Goal: Task Accomplishment & Management: Use online tool/utility

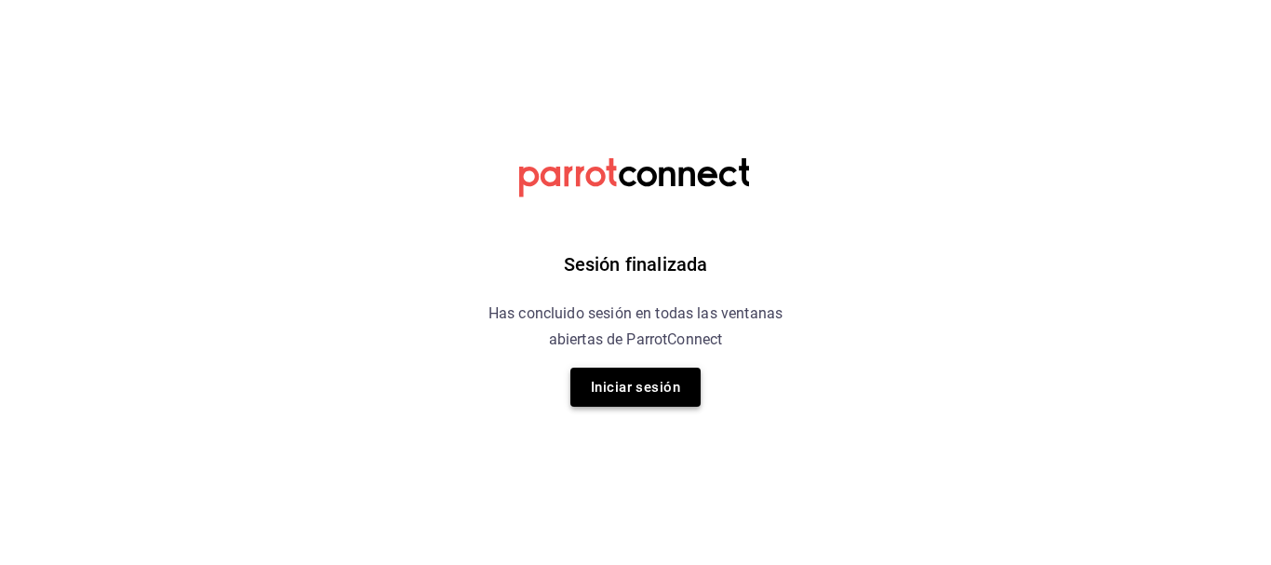
click at [669, 393] on button "Iniciar sesión" at bounding box center [635, 387] width 130 height 39
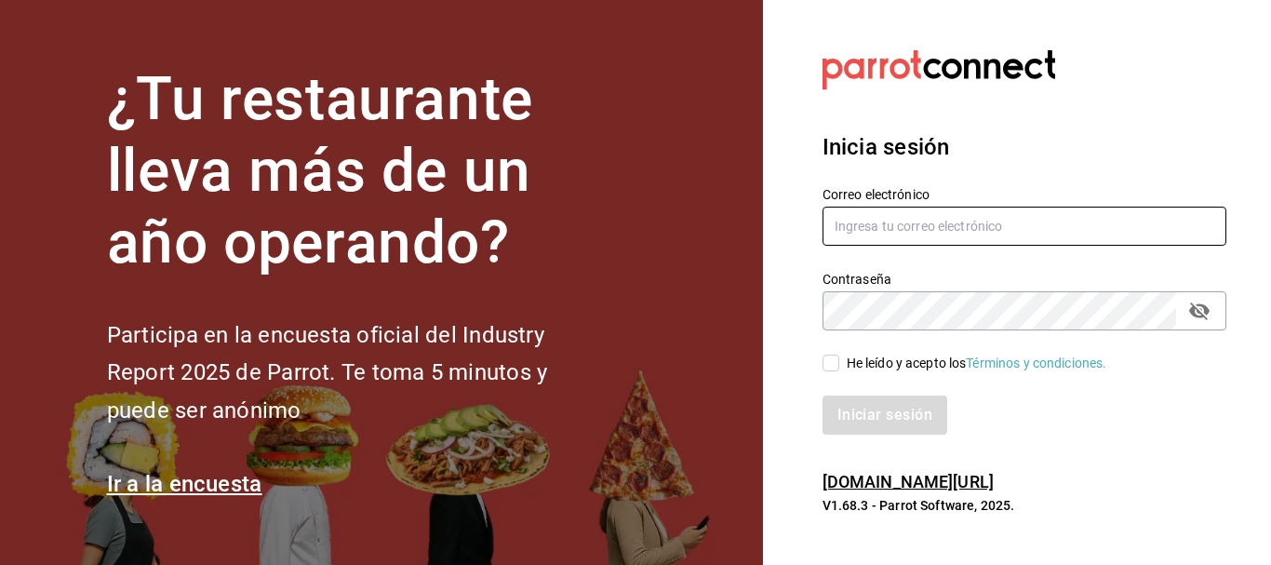
type input "[EMAIL_ADDRESS][DOMAIN_NAME]"
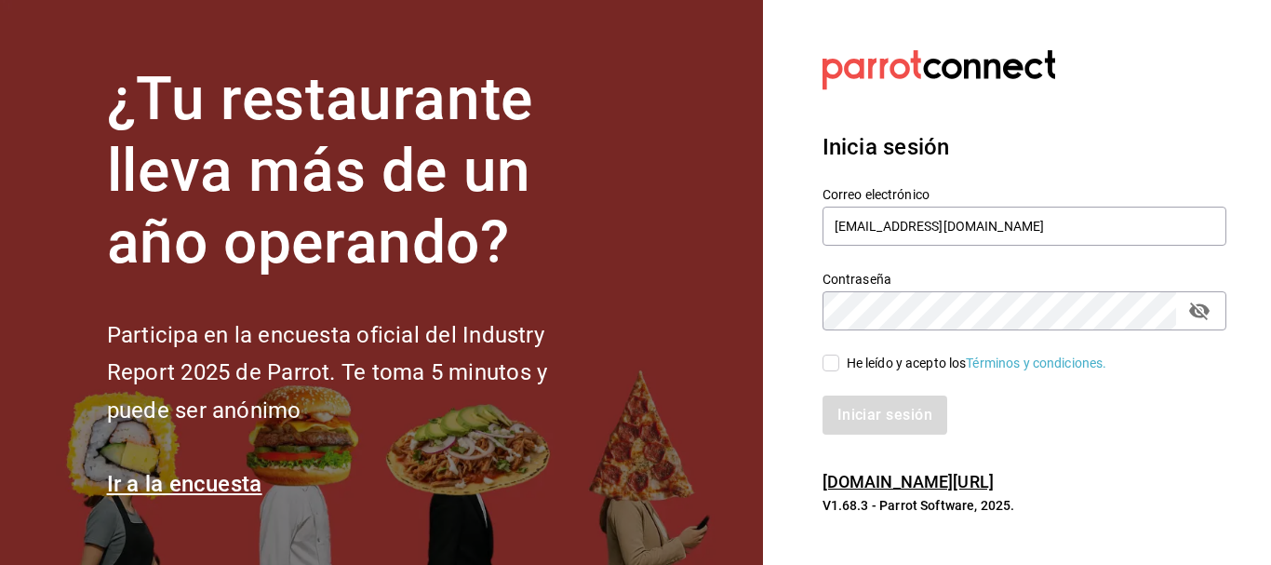
click at [837, 363] on input "He leído y acepto los Términos y condiciones." at bounding box center [830, 362] width 17 height 17
checkbox input "true"
click at [861, 423] on button "Iniciar sesión" at bounding box center [885, 414] width 127 height 39
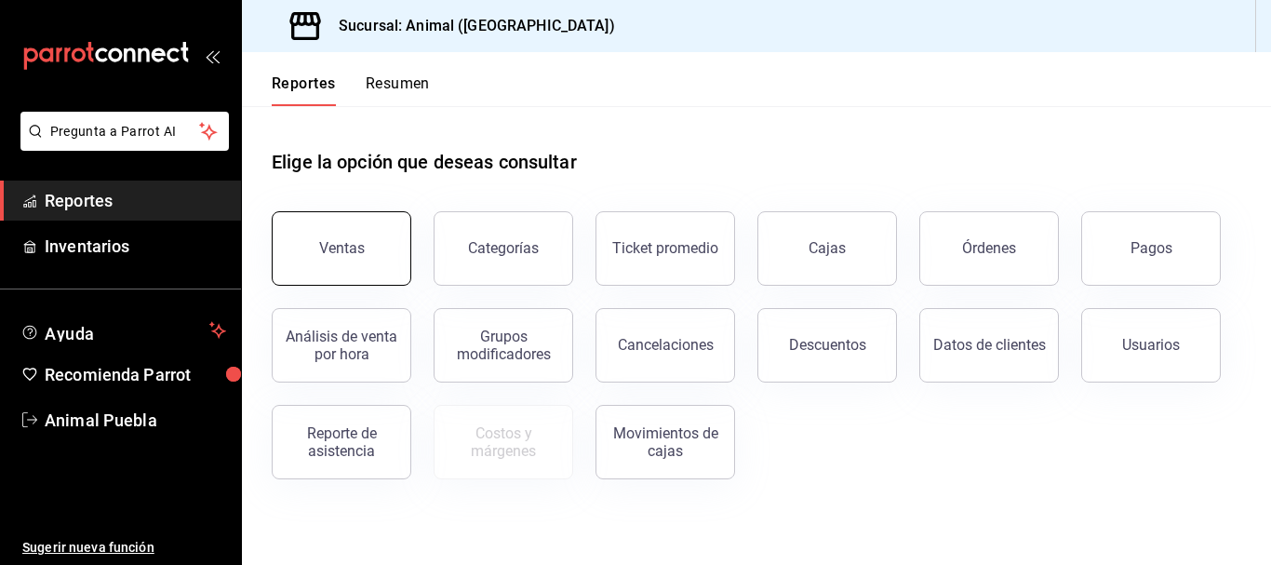
click at [341, 231] on button "Ventas" at bounding box center [342, 248] width 140 height 74
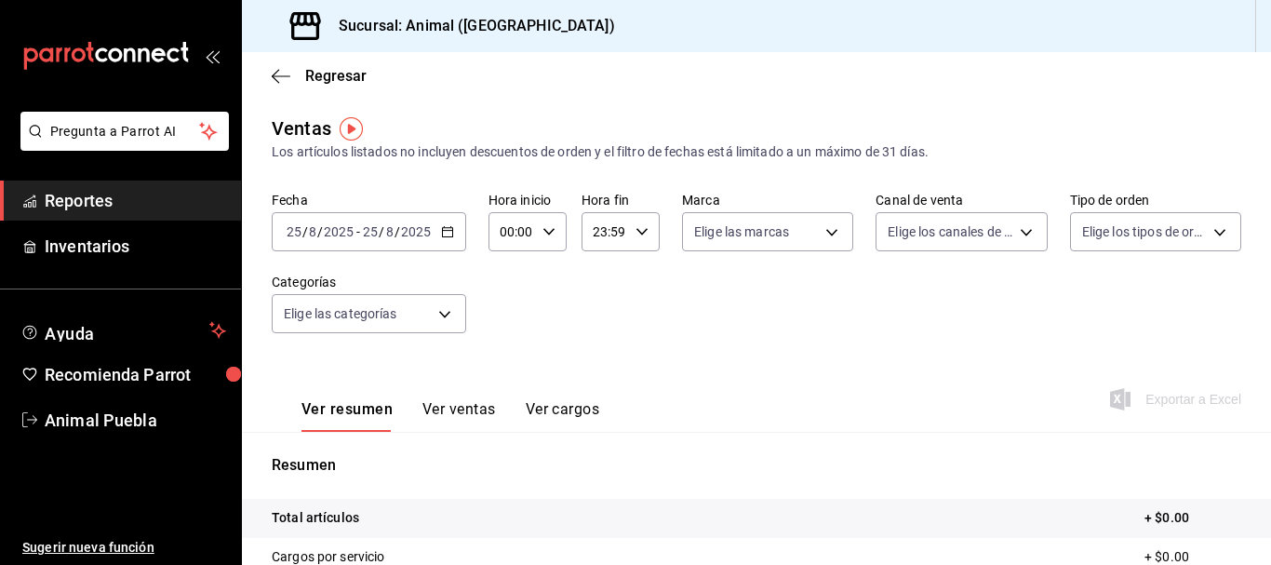
click at [448, 242] on div "[DATE] [DATE] - [DATE] [DATE]" at bounding box center [369, 231] width 194 height 39
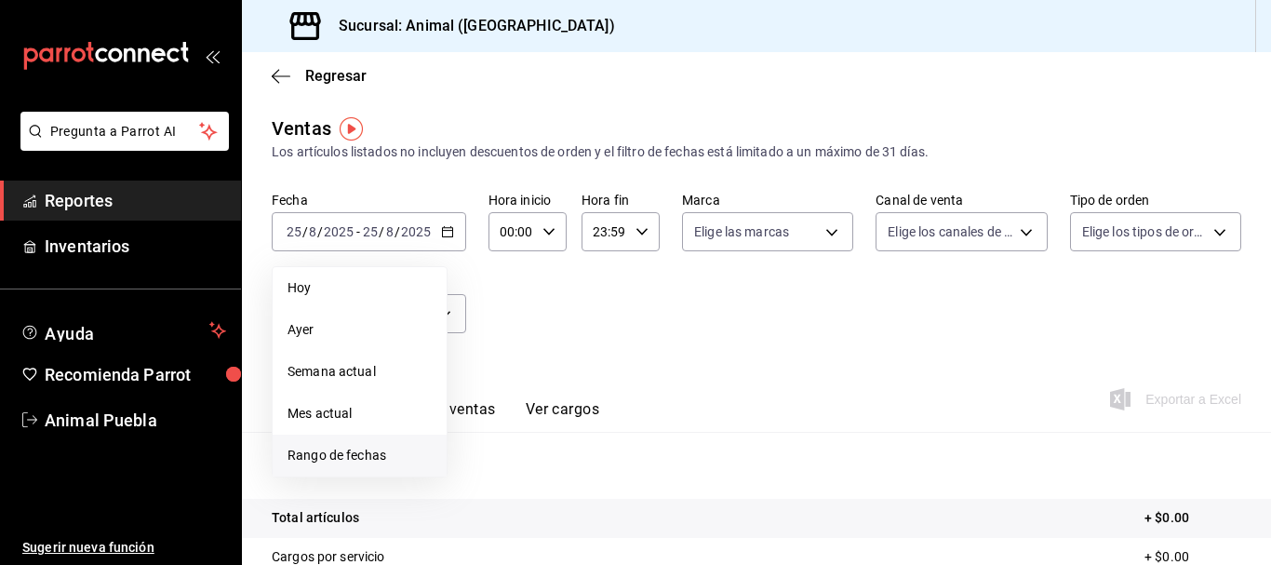
click at [354, 456] on span "Rango de fechas" at bounding box center [359, 456] width 144 height 20
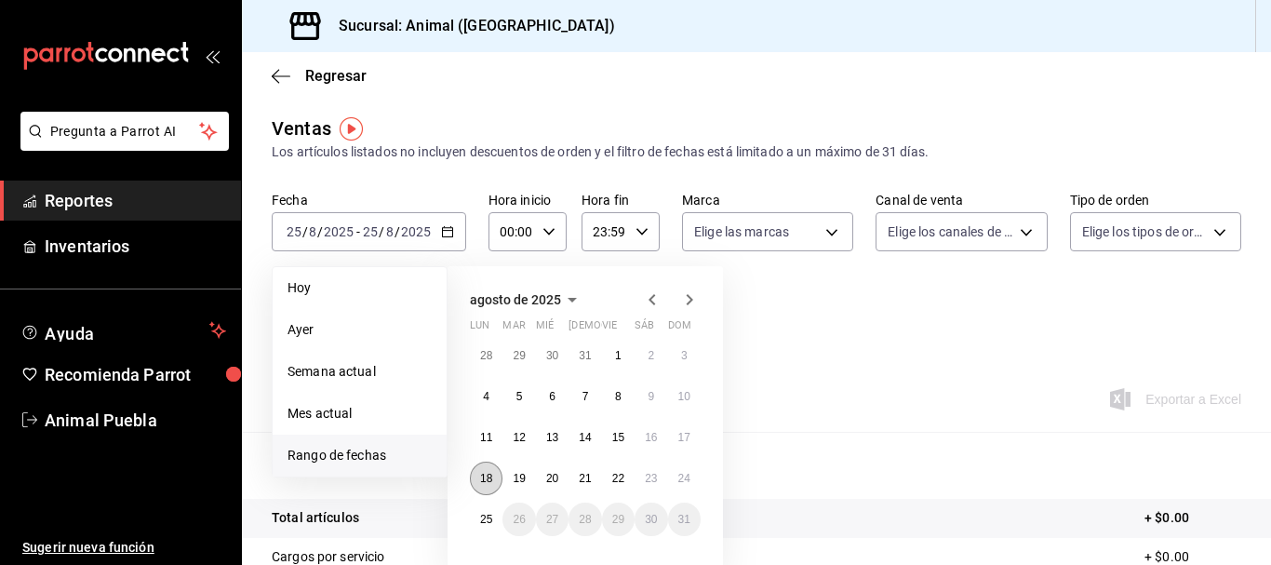
click at [495, 480] on button "18" at bounding box center [486, 477] width 33 height 33
click at [482, 519] on abbr "25" at bounding box center [486, 519] width 12 height 13
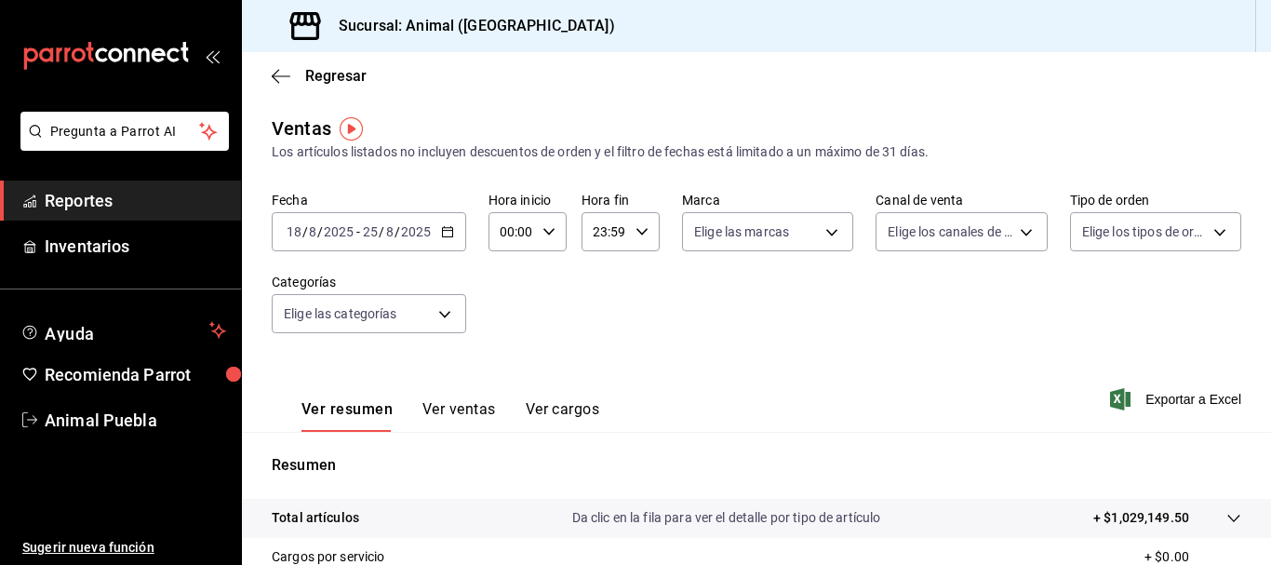
click at [501, 235] on input "00:00" at bounding box center [511, 231] width 47 height 37
click at [508, 326] on span "03" at bounding box center [506, 321] width 8 height 15
click at [507, 368] on span "05" at bounding box center [506, 361] width 8 height 15
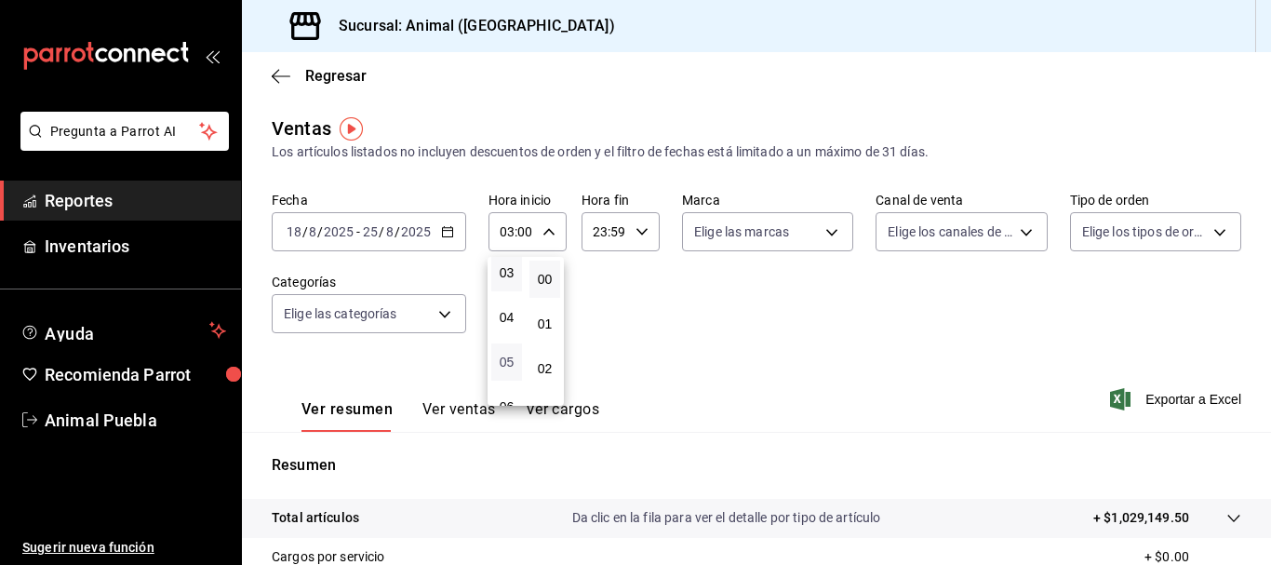
type input "05:00"
click at [592, 228] on div at bounding box center [635, 282] width 1271 height 565
click at [592, 228] on input "23:59" at bounding box center [604, 231] width 47 height 37
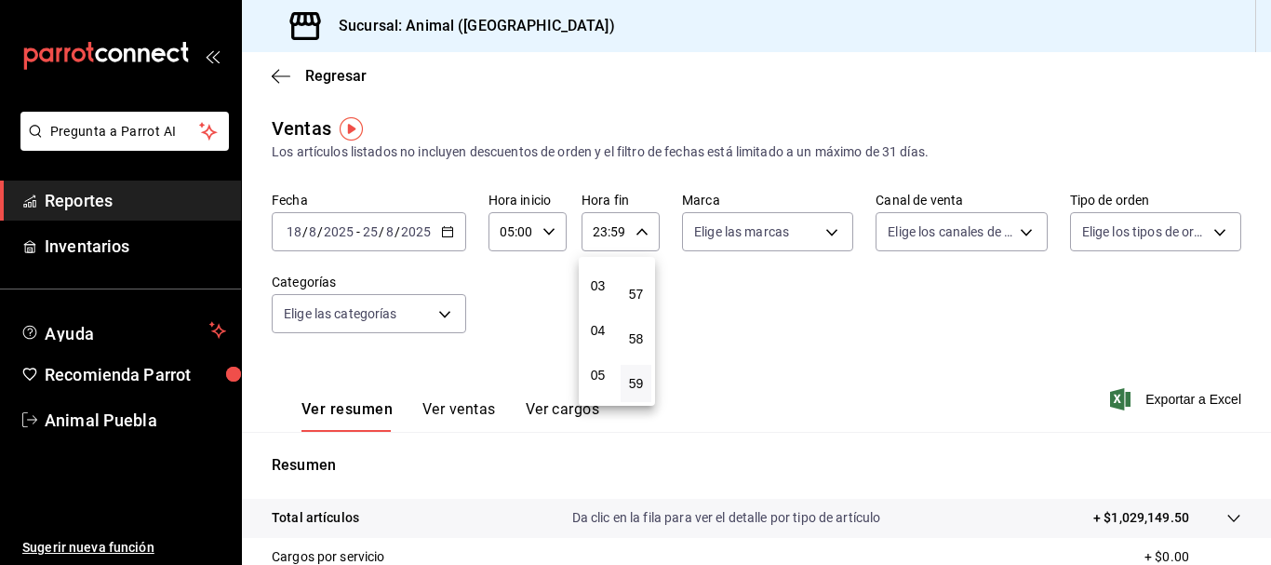
scroll to position [132, 0]
click at [595, 374] on span "05" at bounding box center [598, 370] width 8 height 15
click at [633, 283] on span "00" at bounding box center [636, 279] width 8 height 15
type input "05:00"
click at [733, 287] on div at bounding box center [635, 282] width 1271 height 565
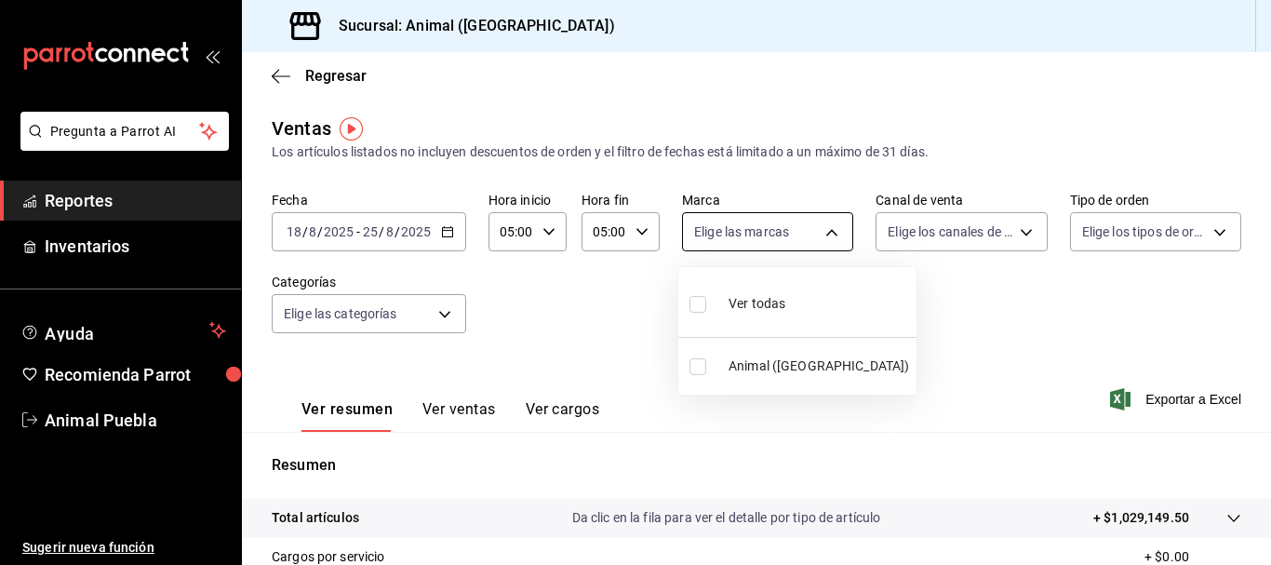
click at [828, 241] on body "Pregunta a Parrot AI Reportes Inventarios Ayuda Recomienda Parrot Animal Puebla…" at bounding box center [635, 282] width 1271 height 565
click at [782, 299] on span "Ver todas" at bounding box center [757, 304] width 57 height 20
type input "96838179-8fbb-4073-aae3-1789726318c8"
checkbox input "true"
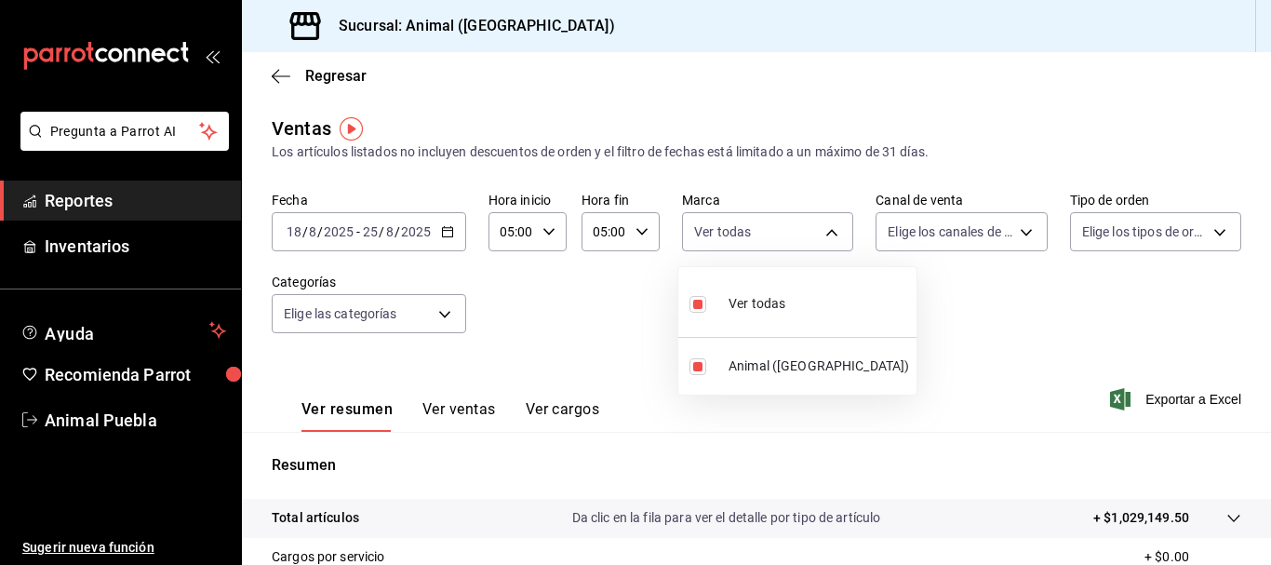
drag, startPoint x: 971, startPoint y: 290, endPoint x: 1004, endPoint y: 234, distance: 65.4
click at [1004, 234] on div at bounding box center [635, 282] width 1271 height 565
click at [1004, 234] on body "Pregunta a Parrot AI Reportes Inventarios Ayuda Recomienda Parrot Animal Puebla…" at bounding box center [635, 282] width 1271 height 565
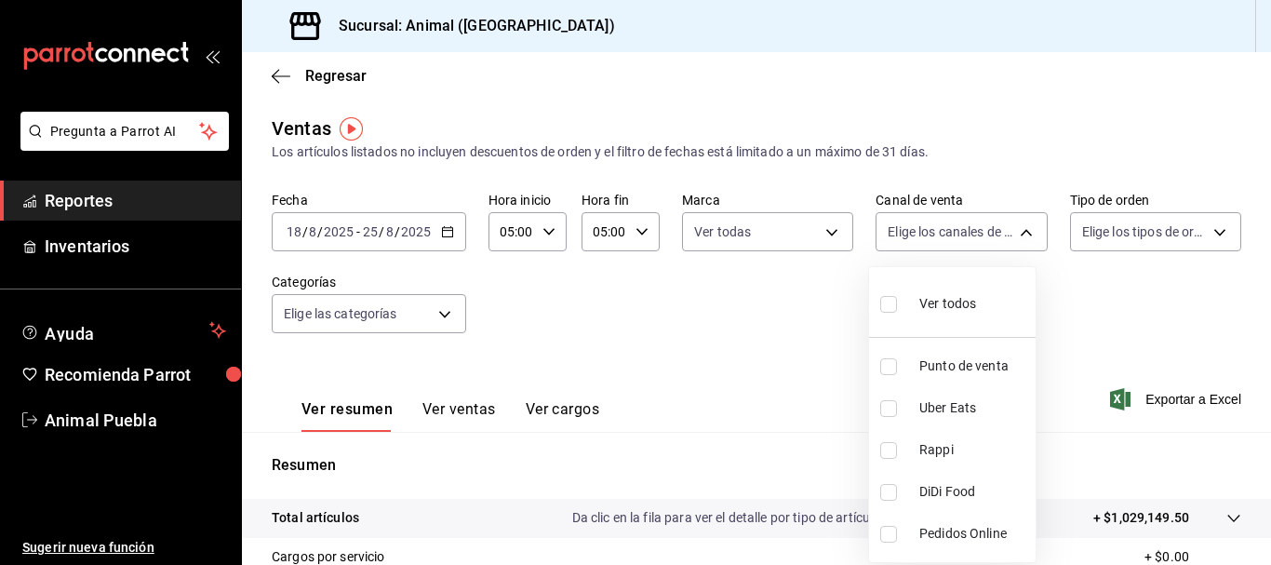
click at [927, 315] on div "Ver todos" at bounding box center [928, 302] width 96 height 40
type input "PARROT,UBER_EATS,RAPPI,DIDI_FOOD,ONLINE"
checkbox input "true"
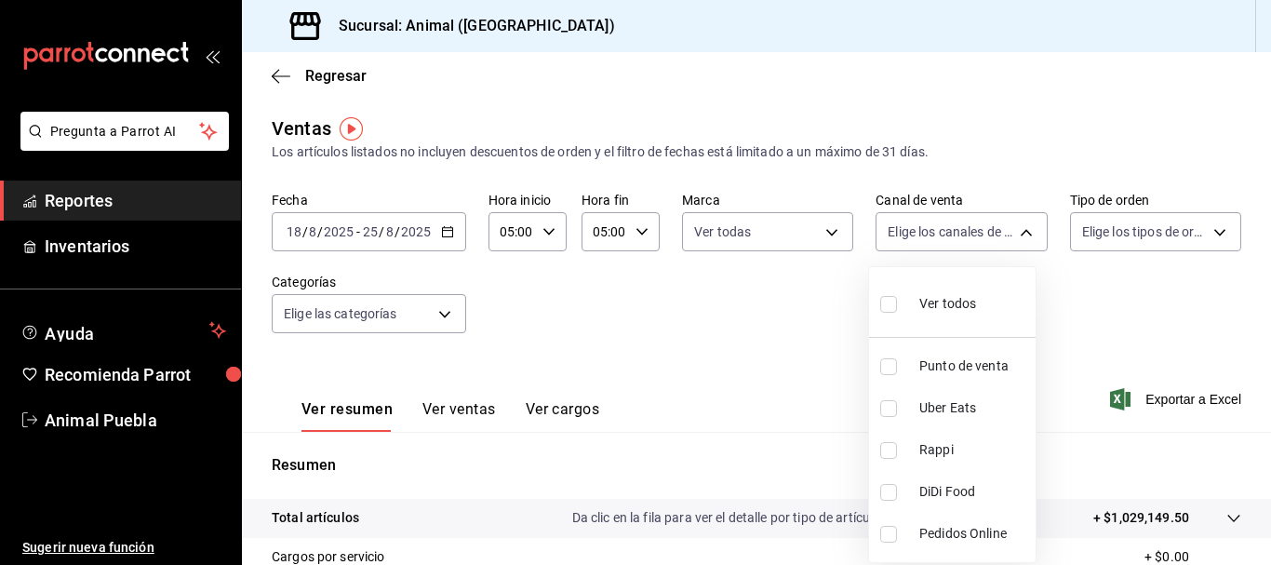
checkbox input "true"
click at [1104, 295] on div at bounding box center [635, 282] width 1271 height 565
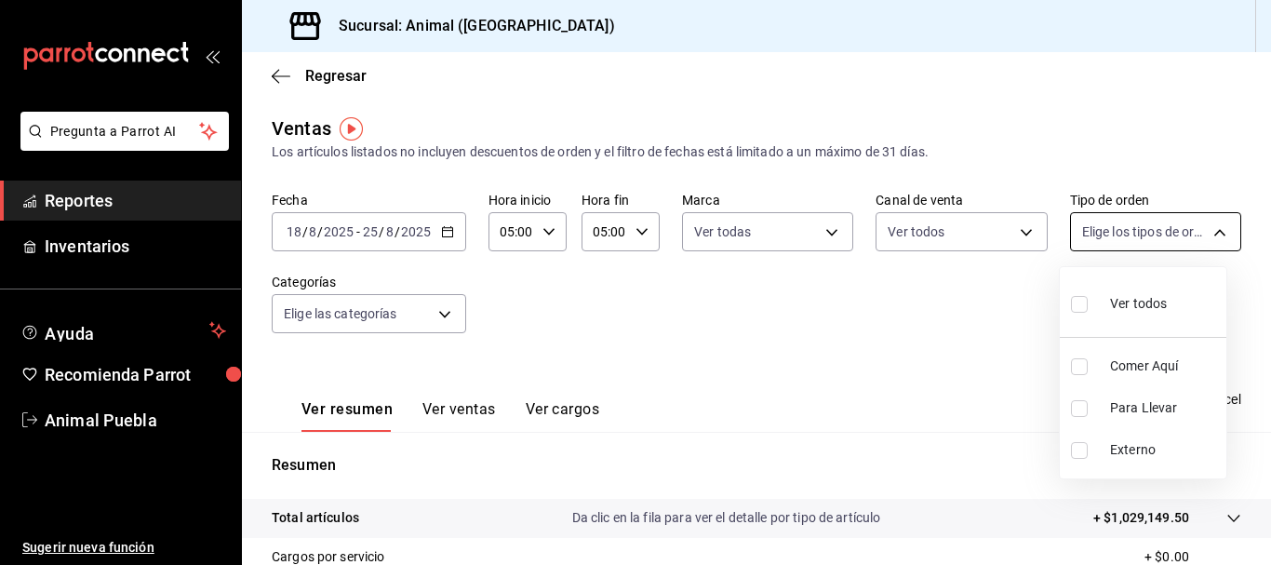
click at [1200, 241] on body "Pregunta a Parrot AI Reportes Inventarios Ayuda Recomienda Parrot Animal Puebla…" at bounding box center [635, 282] width 1271 height 565
click at [1100, 305] on div "Ver todos" at bounding box center [1119, 302] width 96 height 40
type input "89cc3392-1a89-49ed-91c4-e66ea58282e1,025cf6ae-25b7-4698-bb98-3d77af74a196,EXTER…"
checkbox input "true"
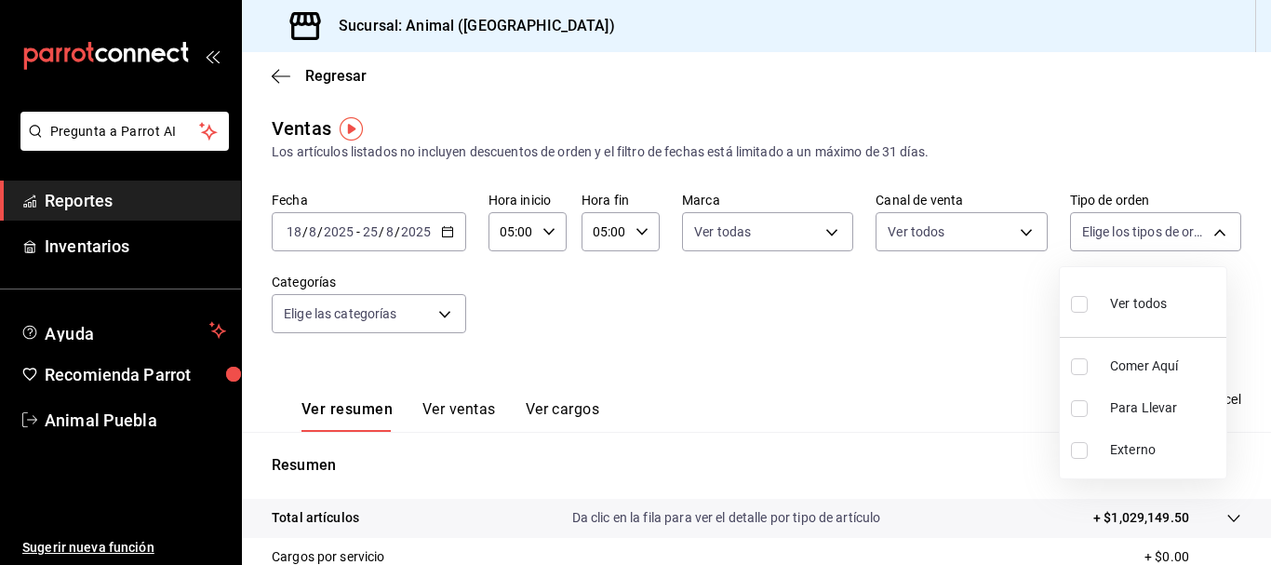
checkbox input "true"
click at [910, 355] on div at bounding box center [635, 282] width 1271 height 565
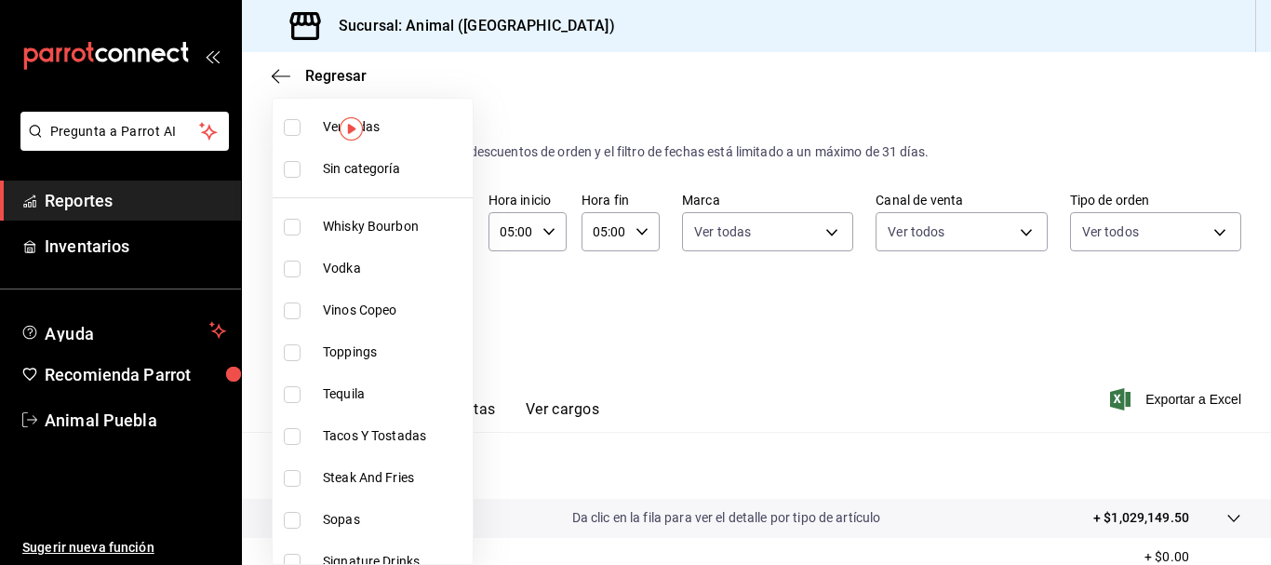
click at [440, 318] on body "Pregunta a Parrot AI Reportes Inventarios Ayuda Recomienda Parrot Animal Puebla…" at bounding box center [635, 282] width 1271 height 565
click at [387, 127] on span "Ver todas" at bounding box center [394, 127] width 142 height 20
type input "696422f3-042f-4992-a796-20cec1d2addd,ab2f2cdd-2d2d-455a-bd59-969ed93fbee5,5744a…"
checkbox input "true"
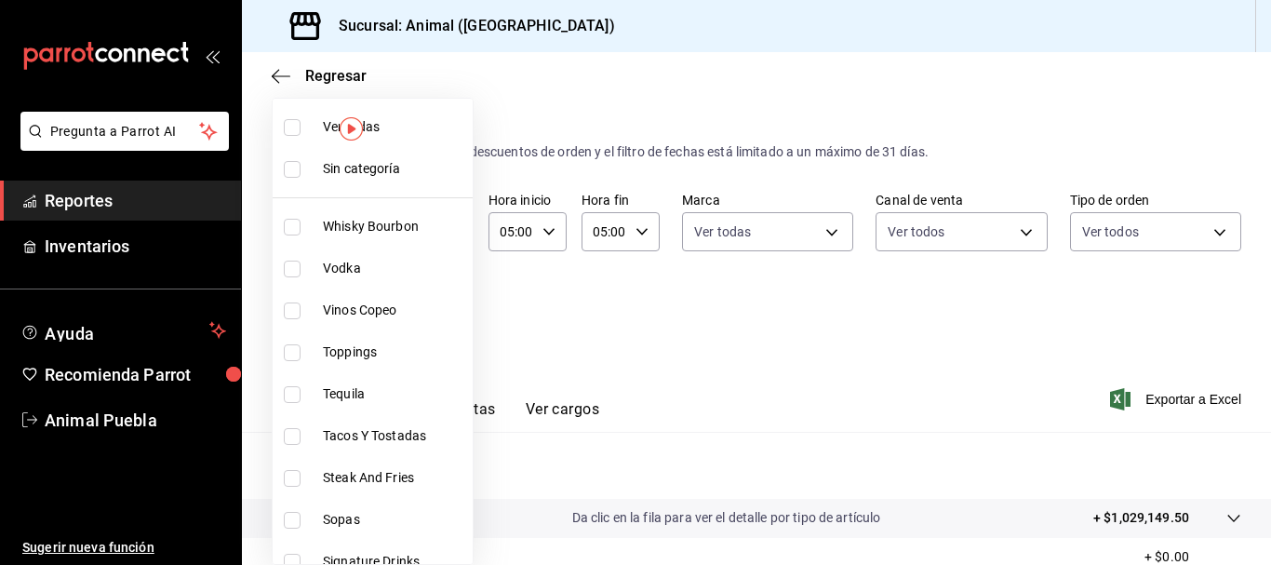
checkbox input "true"
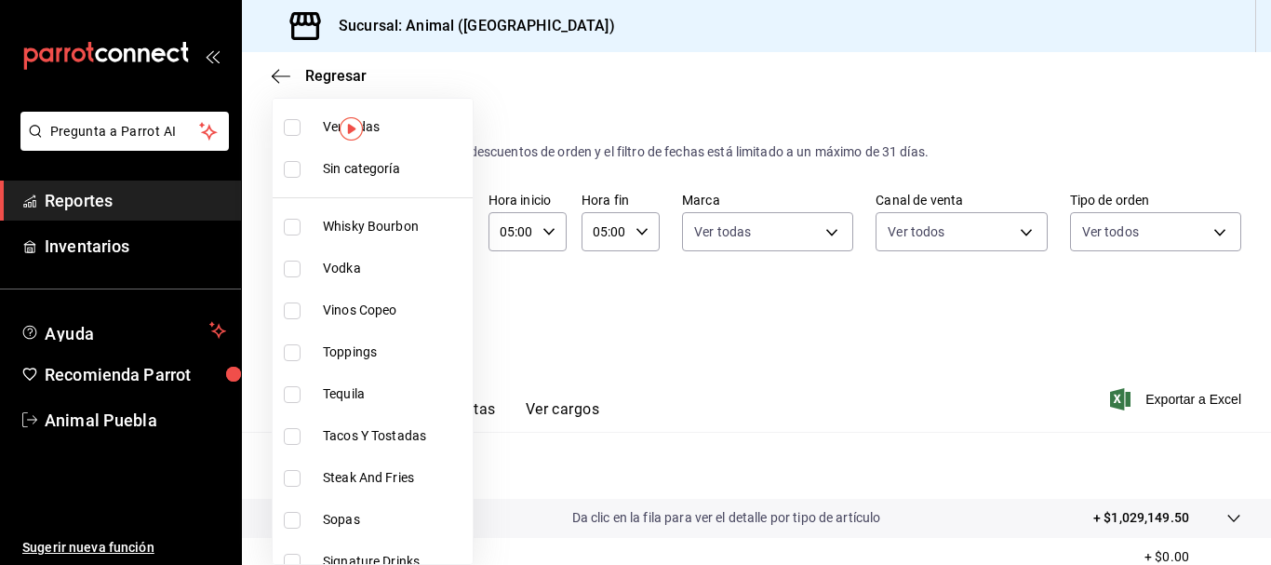
checkbox input "true"
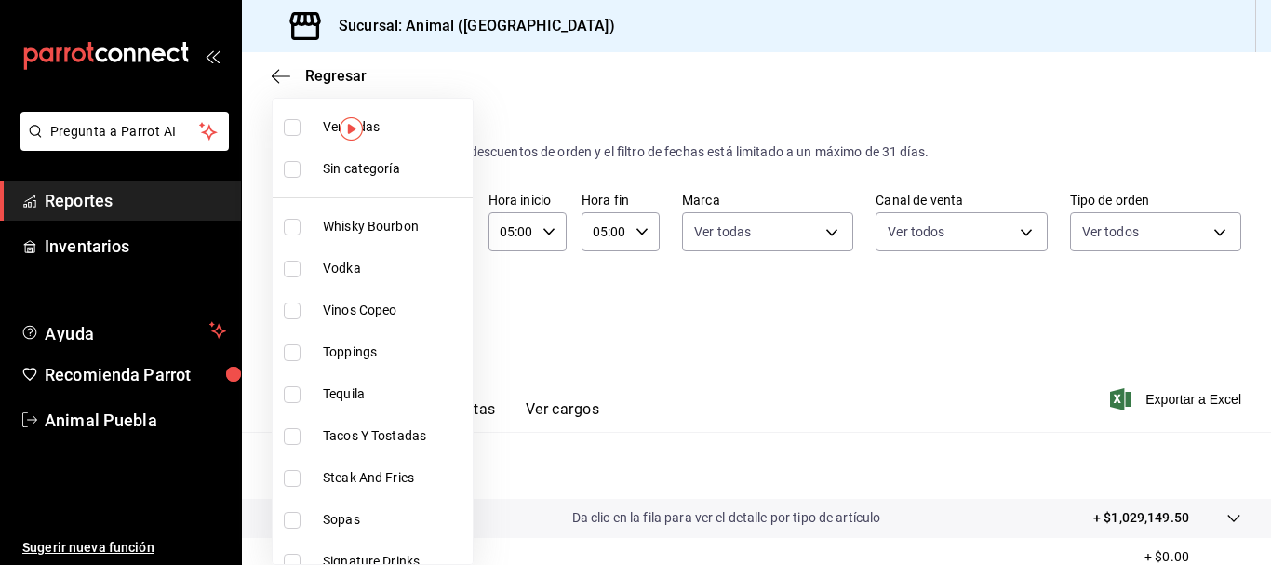
checkbox input "true"
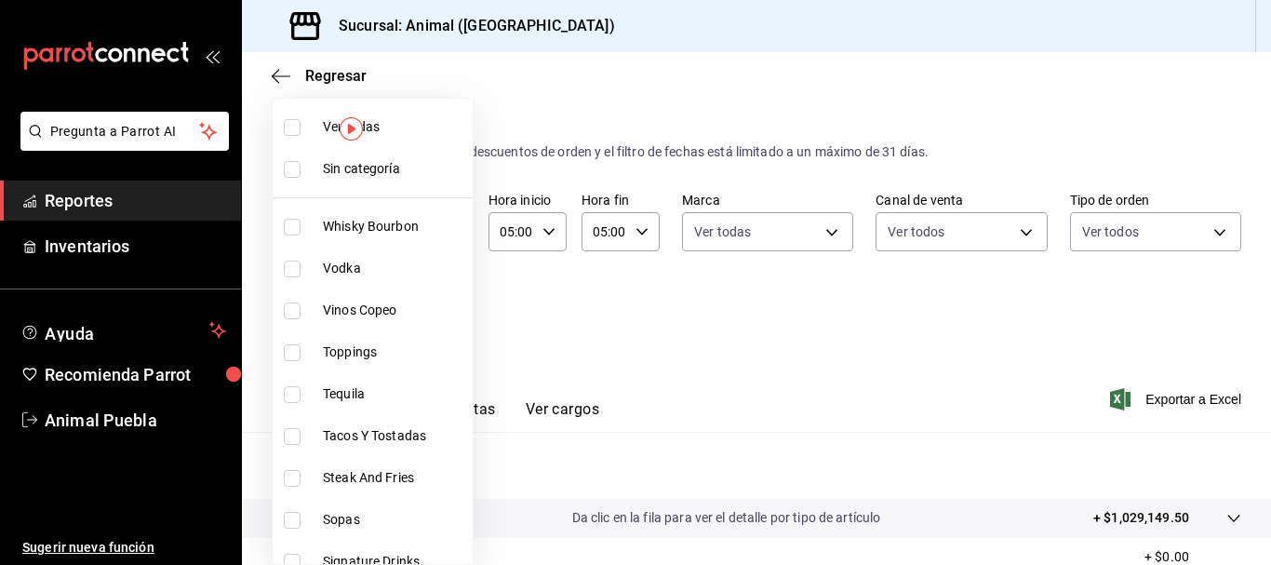
checkbox input "true"
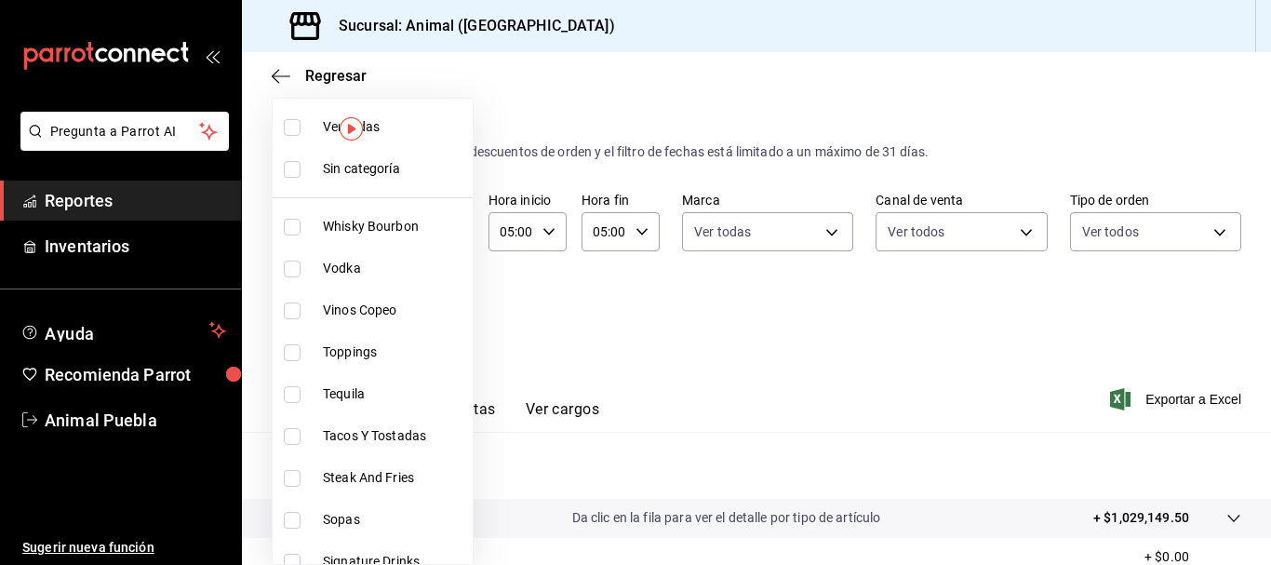
checkbox input "true"
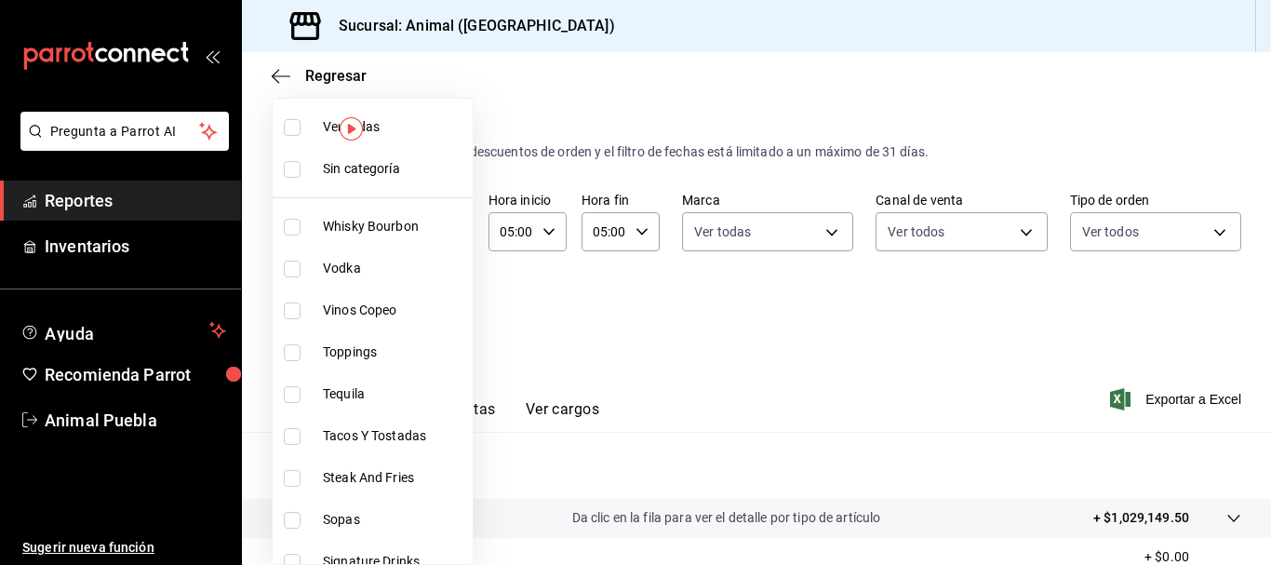
checkbox input "true"
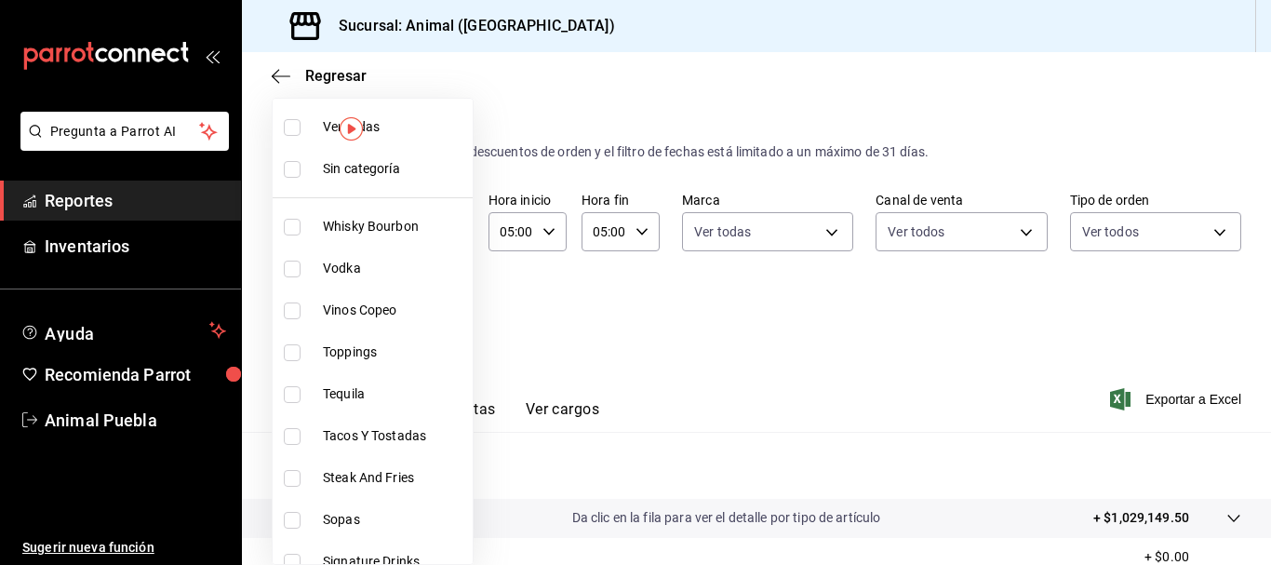
checkbox input "true"
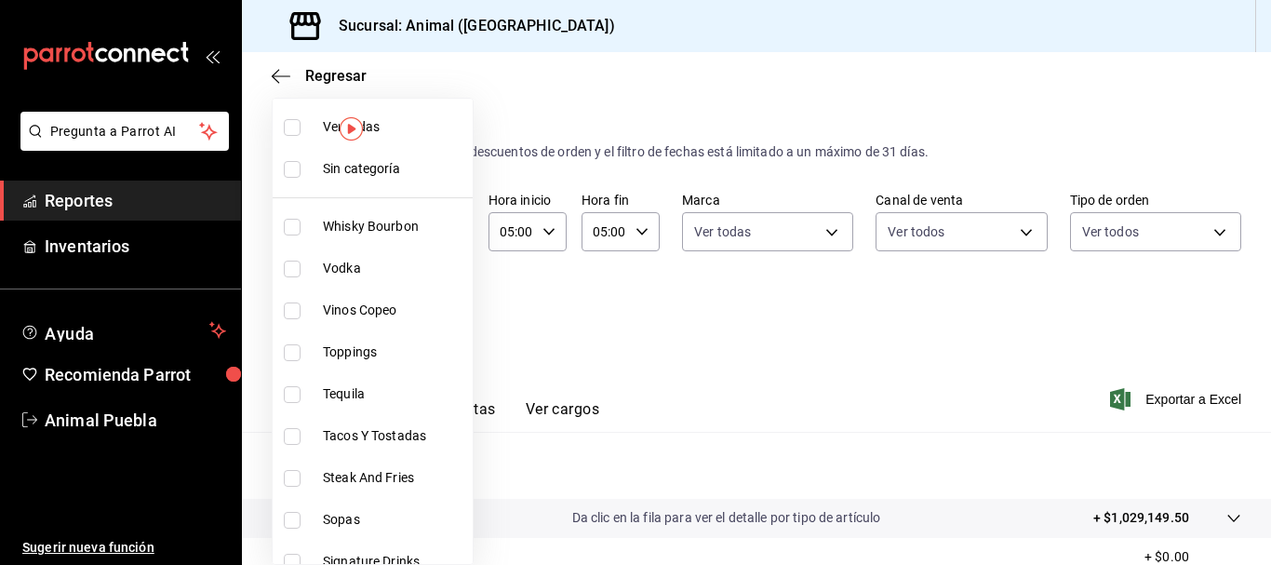
checkbox input "true"
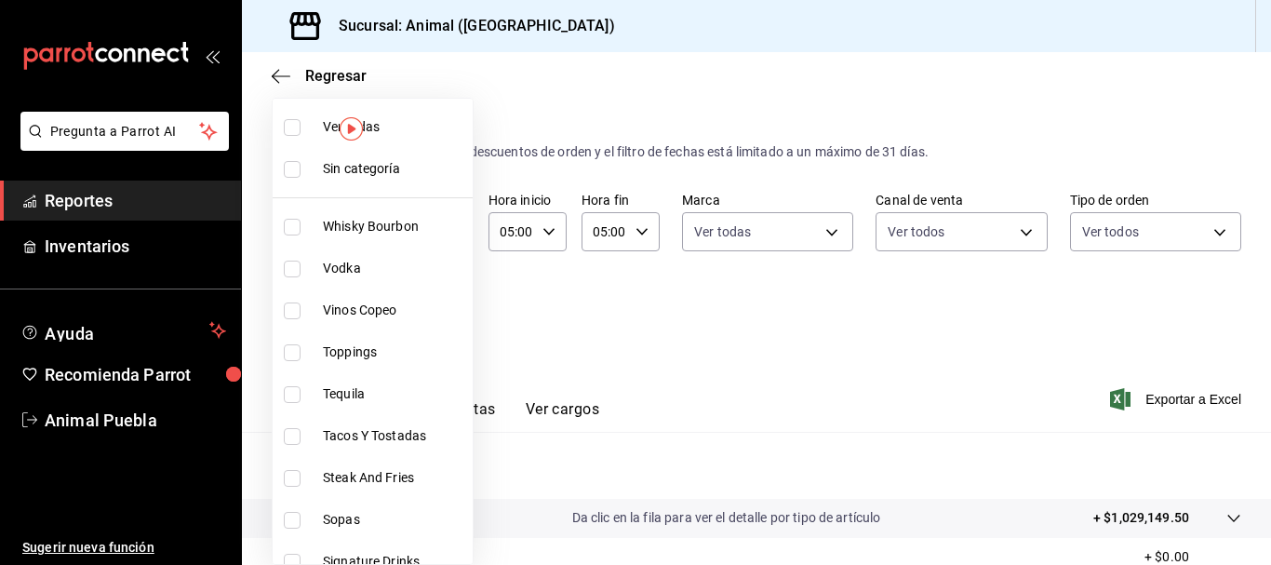
checkbox input "true"
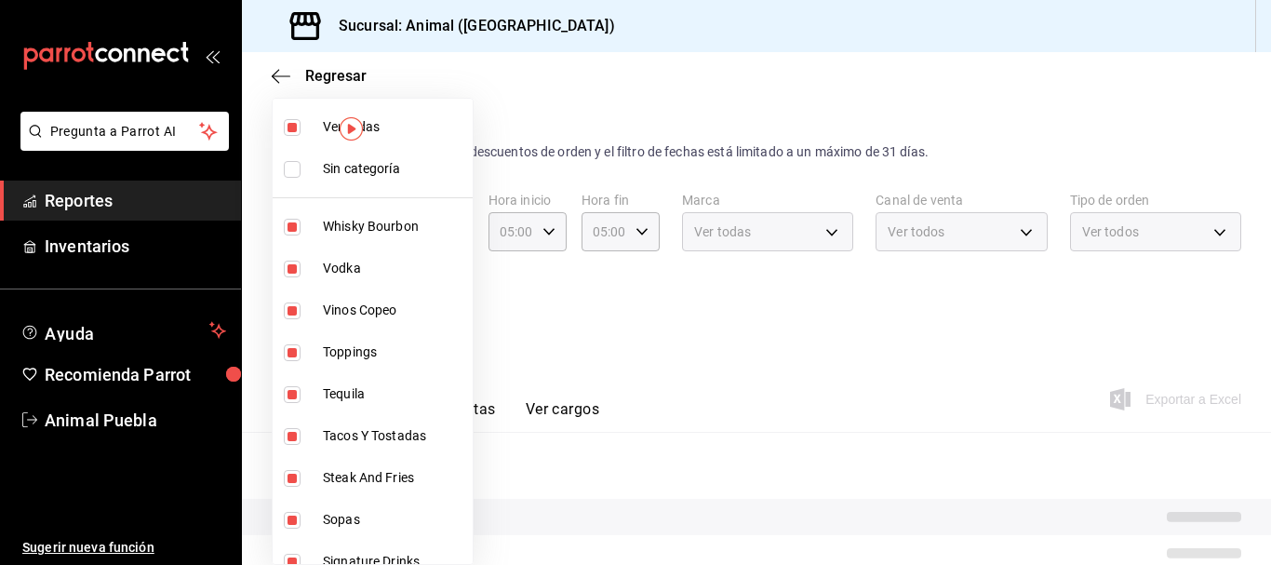
click at [591, 85] on div at bounding box center [635, 282] width 1271 height 565
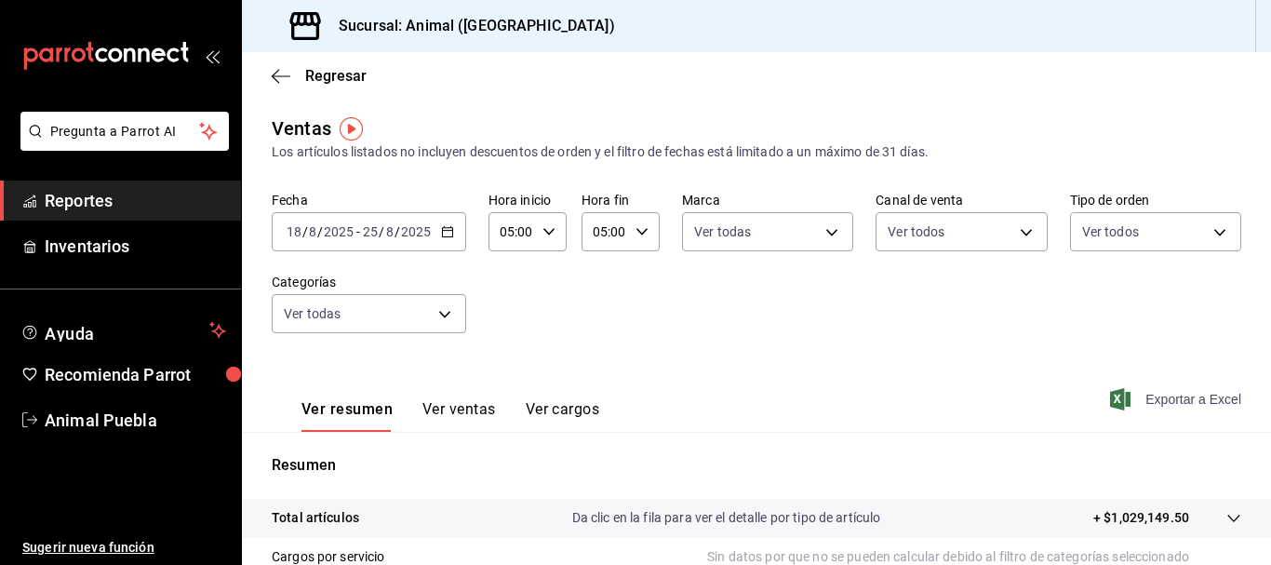
click at [1130, 404] on span "Exportar a Excel" at bounding box center [1177, 399] width 127 height 22
